Goal: Use online tool/utility: Utilize a website feature to perform a specific function

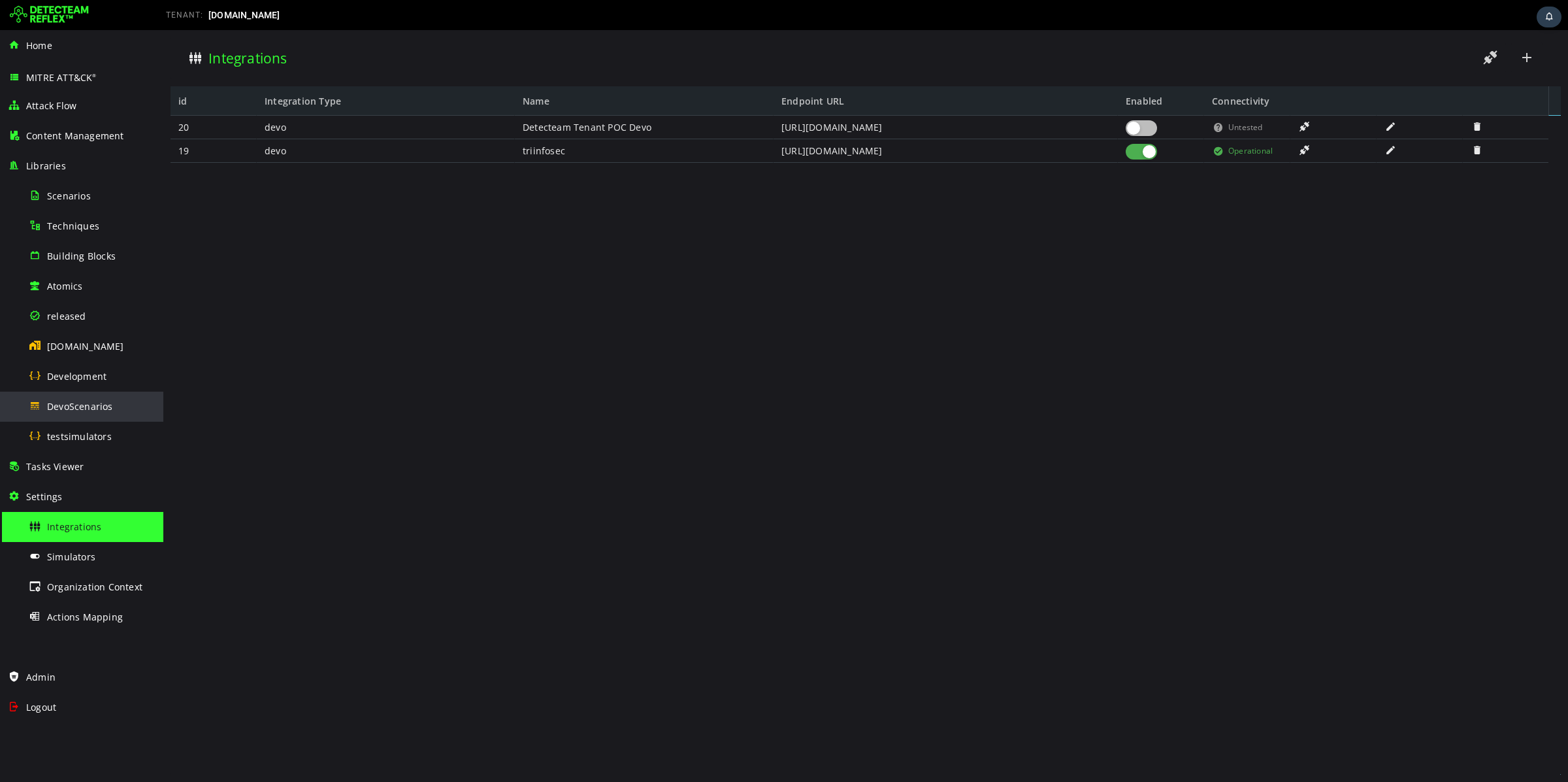
click at [94, 399] on div "DevoScenarios" at bounding box center [92, 406] width 127 height 30
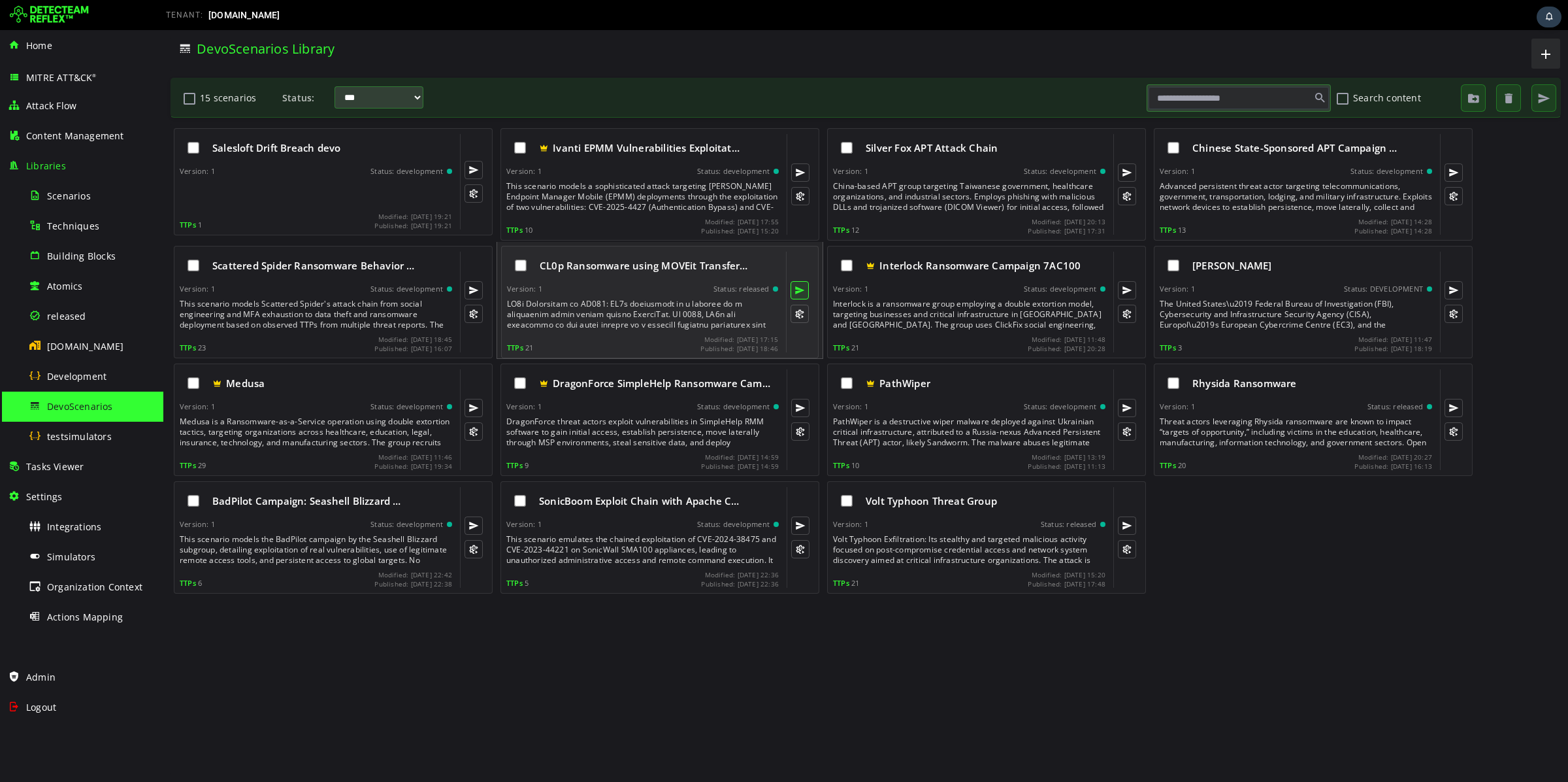
click at [795, 288] on button at bounding box center [800, 290] width 18 height 18
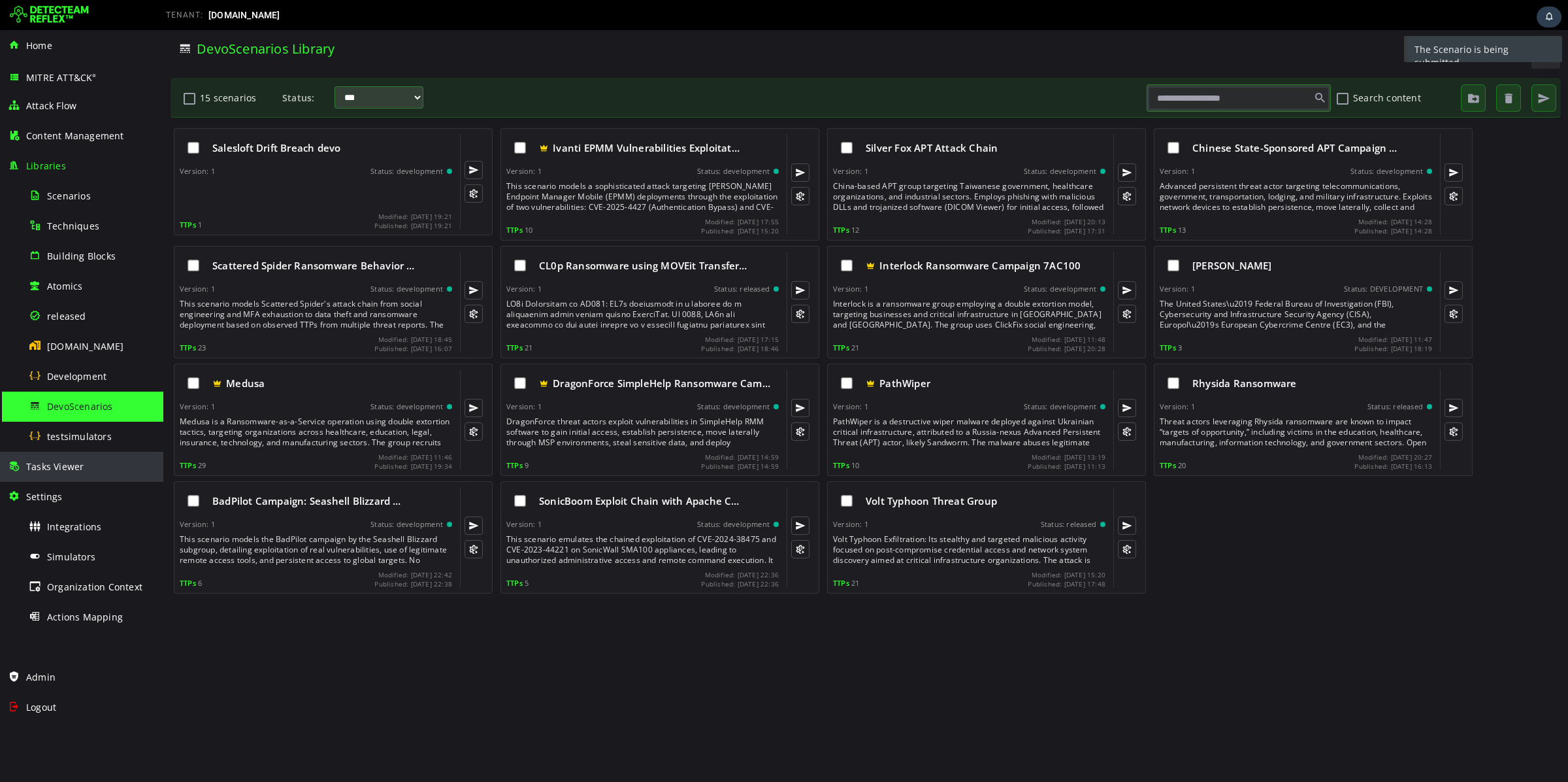
click at [92, 454] on div "Tasks Viewer" at bounding box center [82, 466] width 148 height 30
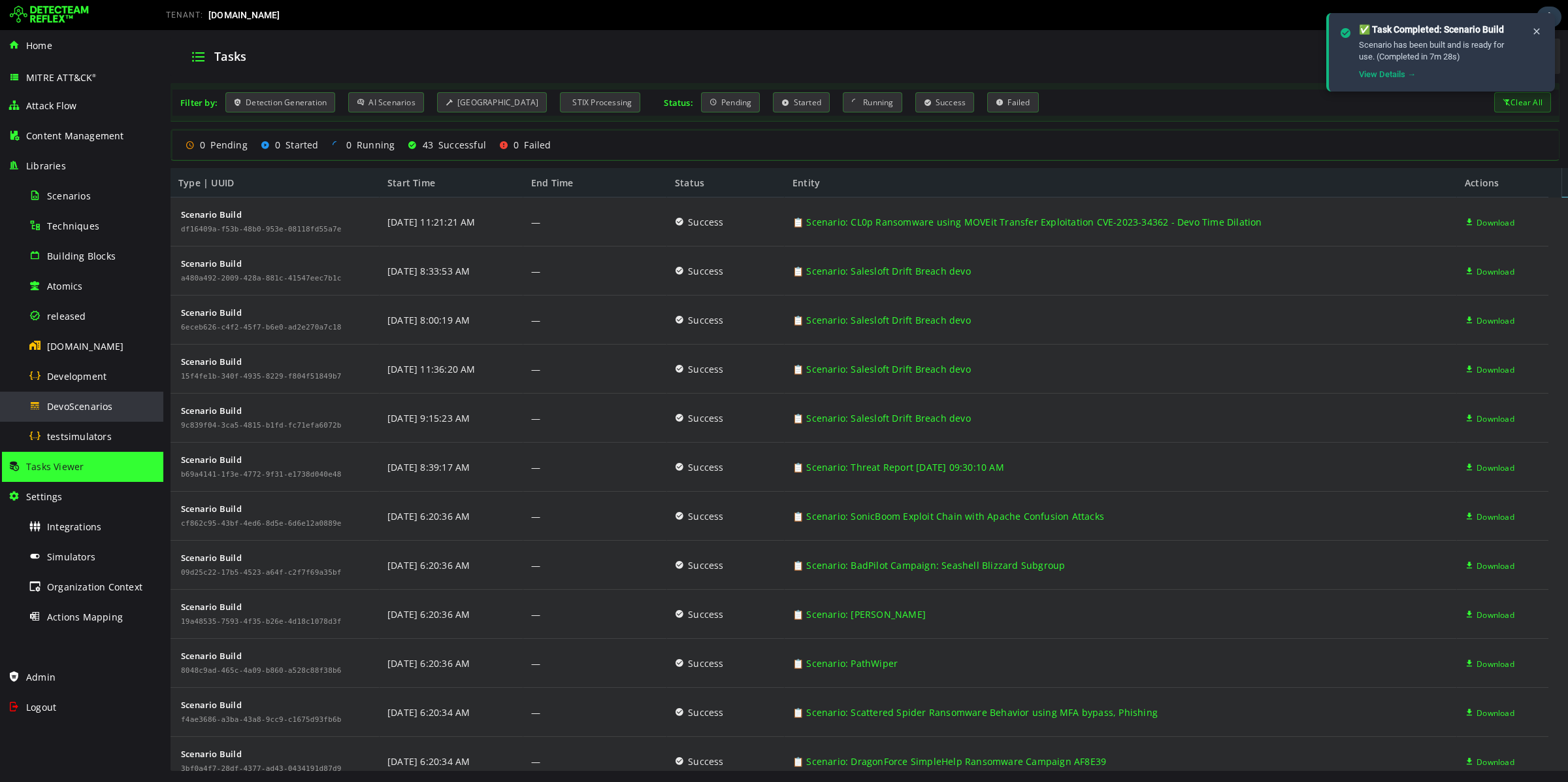
click at [86, 400] on span "DevoScenarios" at bounding box center [79, 406] width 66 height 13
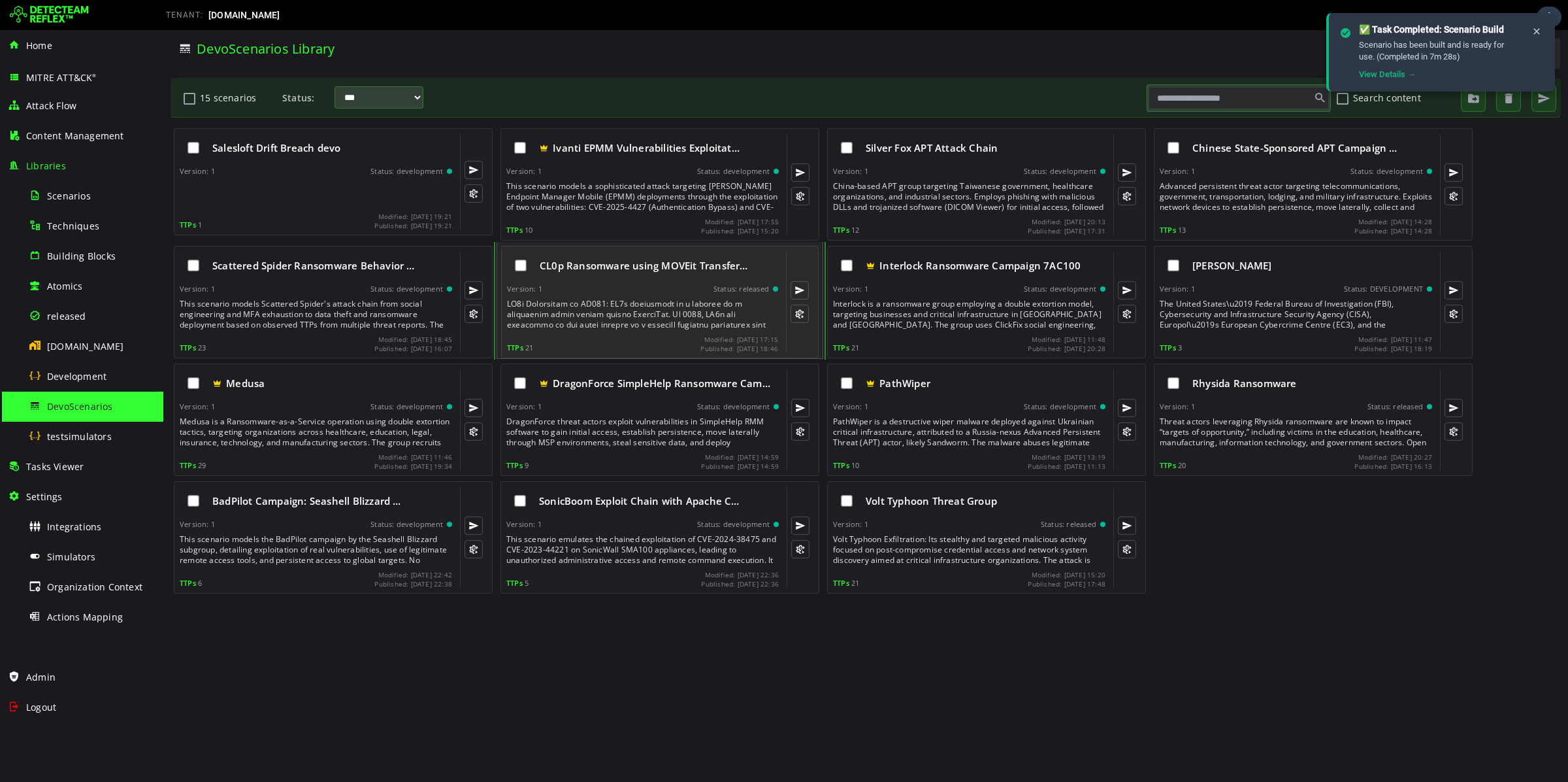
click at [668, 315] on div at bounding box center [644, 314] width 273 height 31
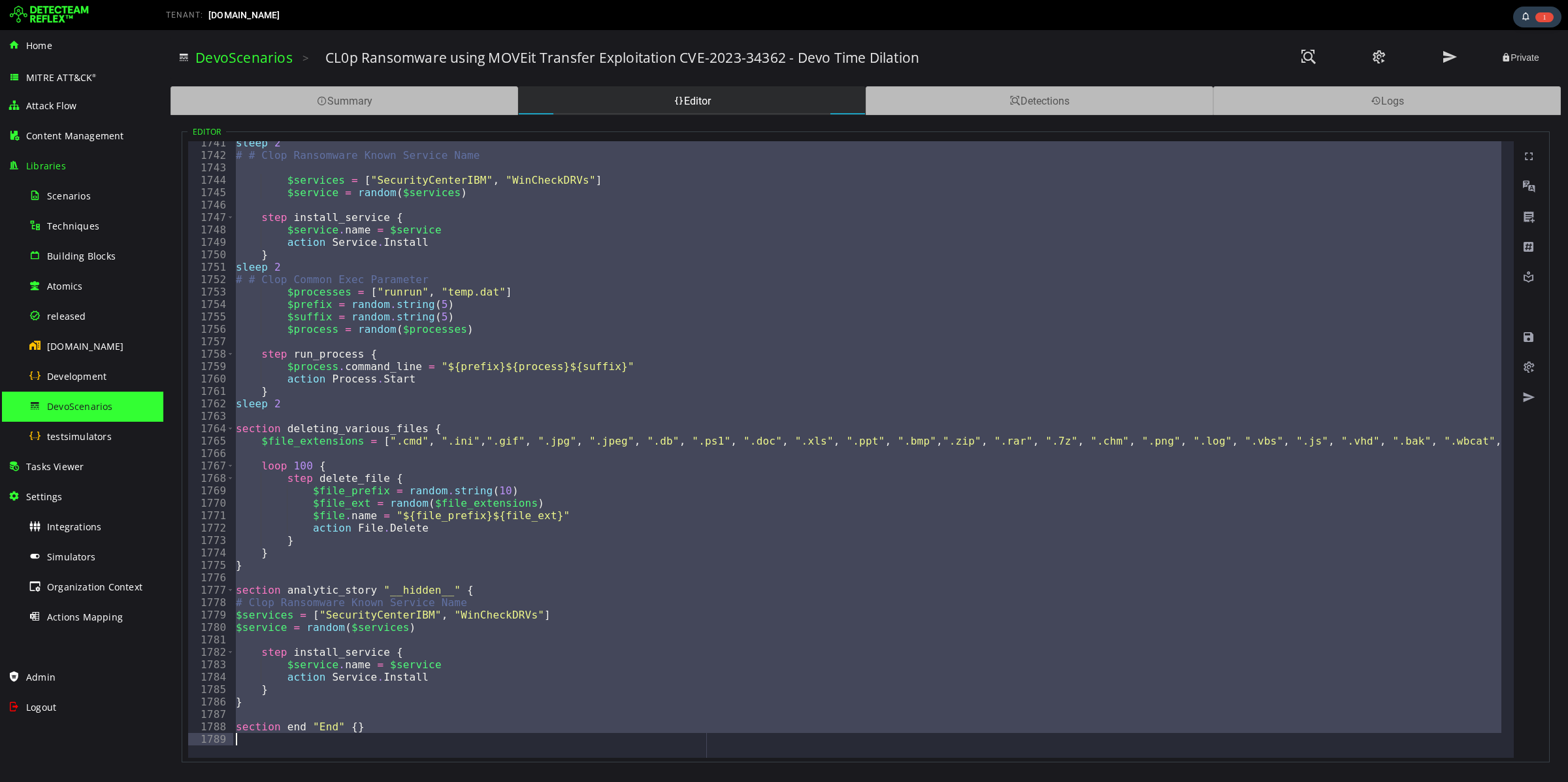
scroll to position [20809, 0]
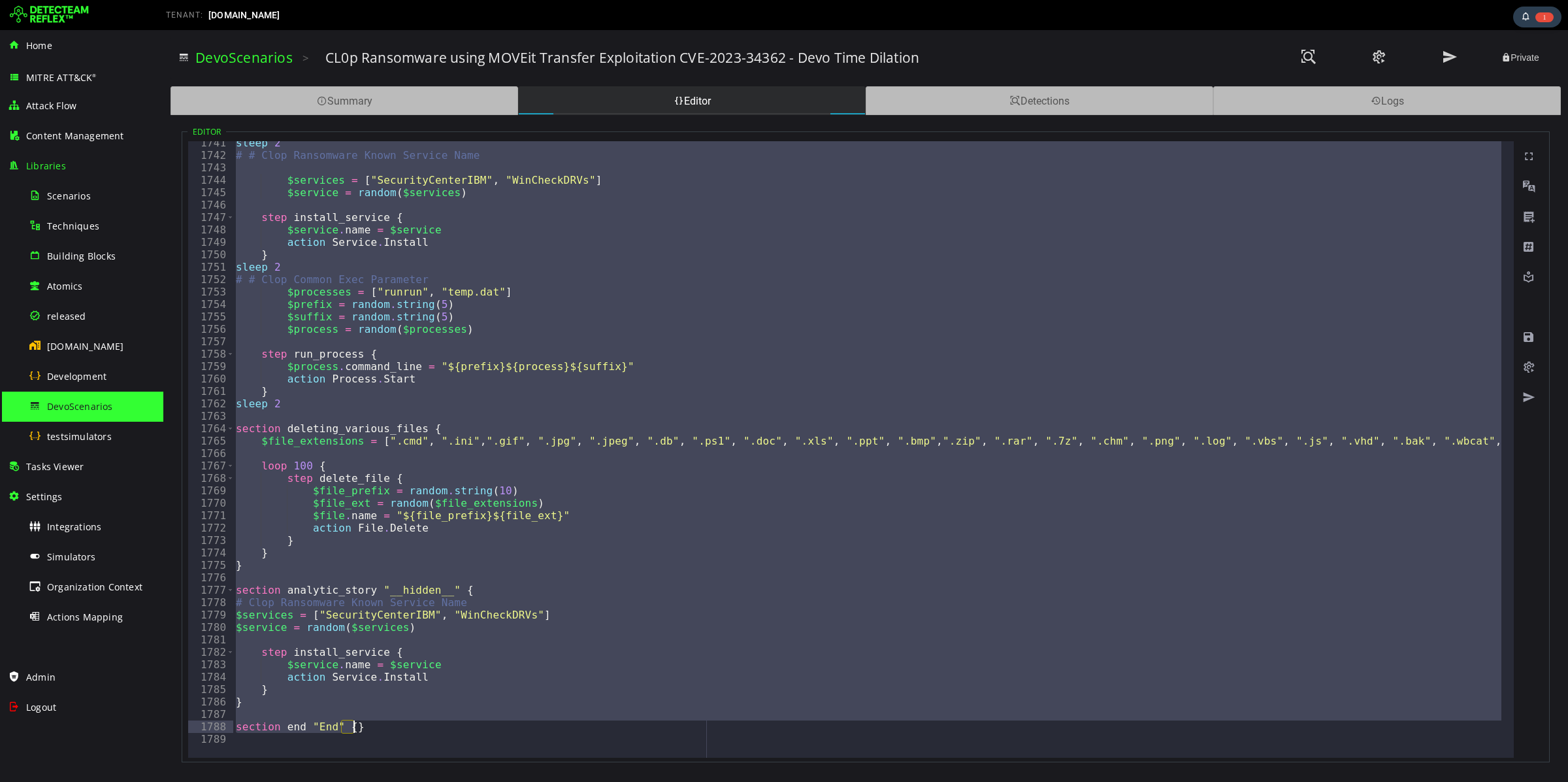
drag, startPoint x: 222, startPoint y: 144, endPoint x: 574, endPoint y: 619, distance: 591.2
type textarea "**********"
